Goal: Find contact information: Find contact information

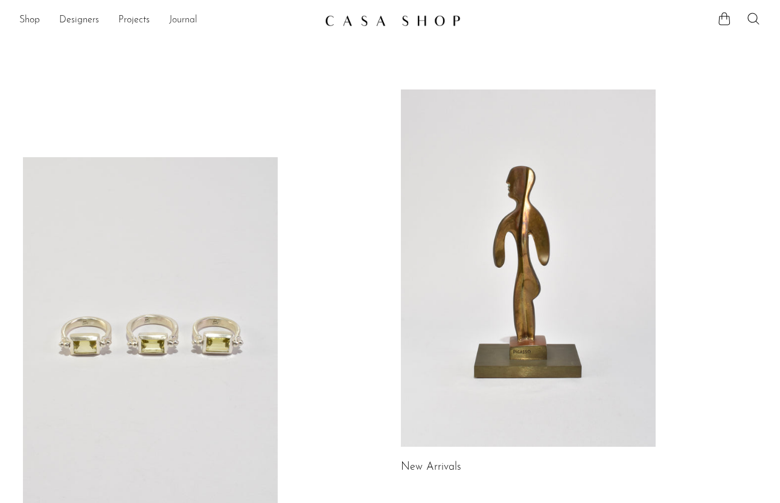
click at [181, 21] on link "Journal" at bounding box center [183, 21] width 28 height 16
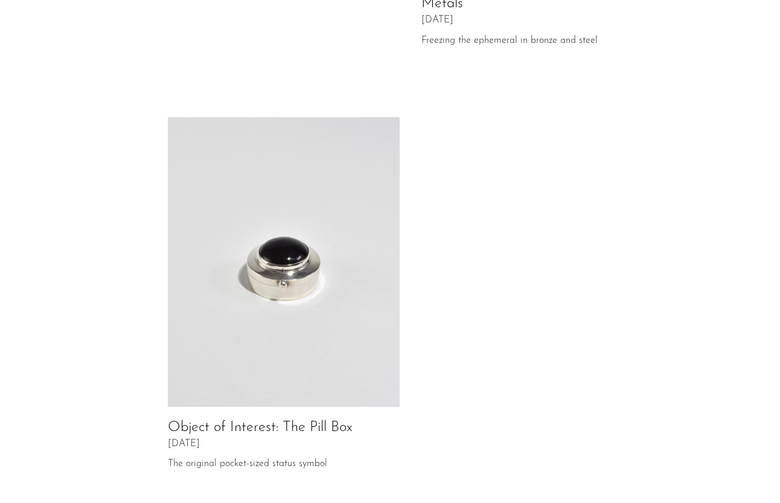
scroll to position [615, 0]
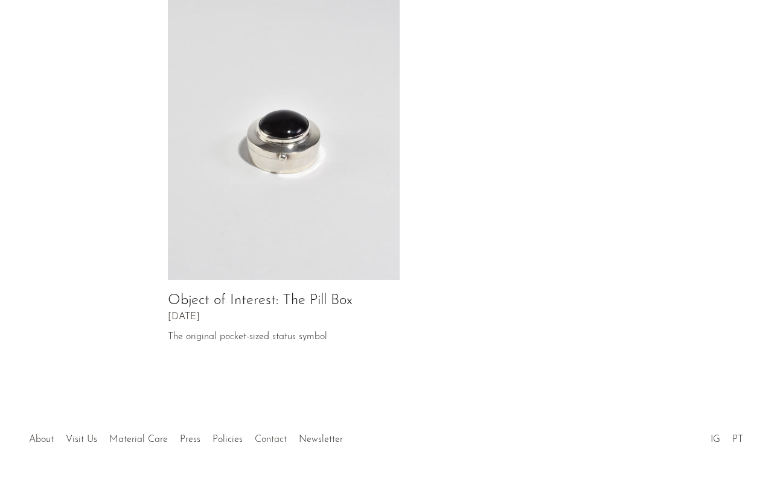
click at [268, 434] on link "Contact" at bounding box center [271, 439] width 32 height 10
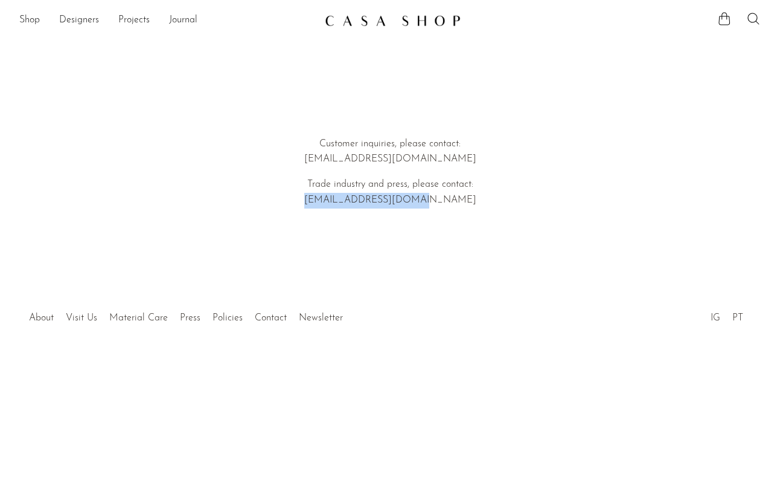
drag, startPoint x: 328, startPoint y: 200, endPoint x: 496, endPoint y: 207, distance: 168.7
click at [496, 207] on p "Trade industry and press, please contact: emi@shopcasashop.com" at bounding box center [389, 192] width 345 height 31
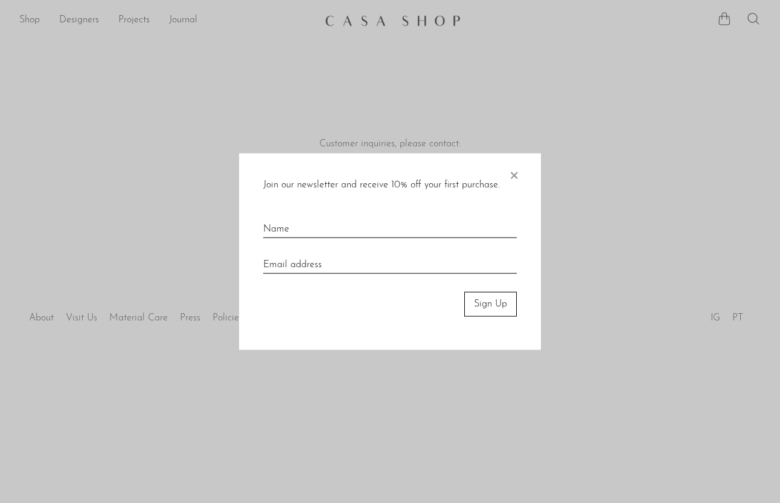
click at [515, 172] on span "×" at bounding box center [514, 172] width 12 height 39
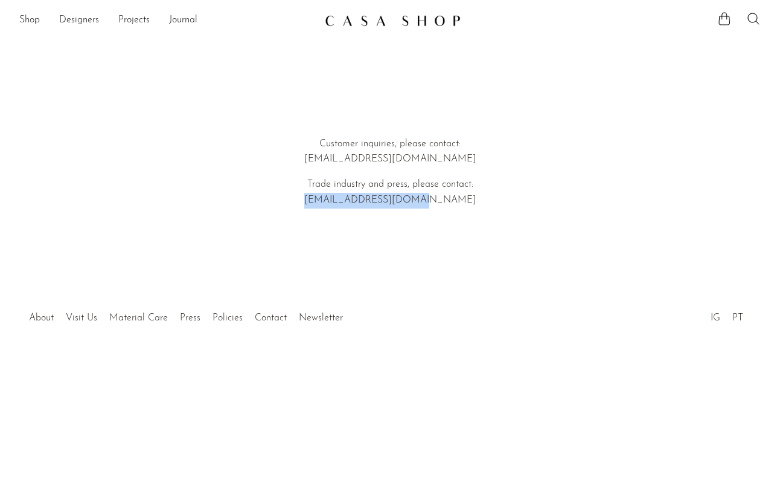
drag, startPoint x: 332, startPoint y: 204, endPoint x: 463, endPoint y: 204, distance: 131.7
click at [463, 204] on p "Trade industry and press, please contact: emi@shopcasashop.com" at bounding box center [389, 192] width 345 height 31
copy p "emi@shopcasashop.com"
